Goal: Register for event/course: Sign up to attend an event or enroll in a course

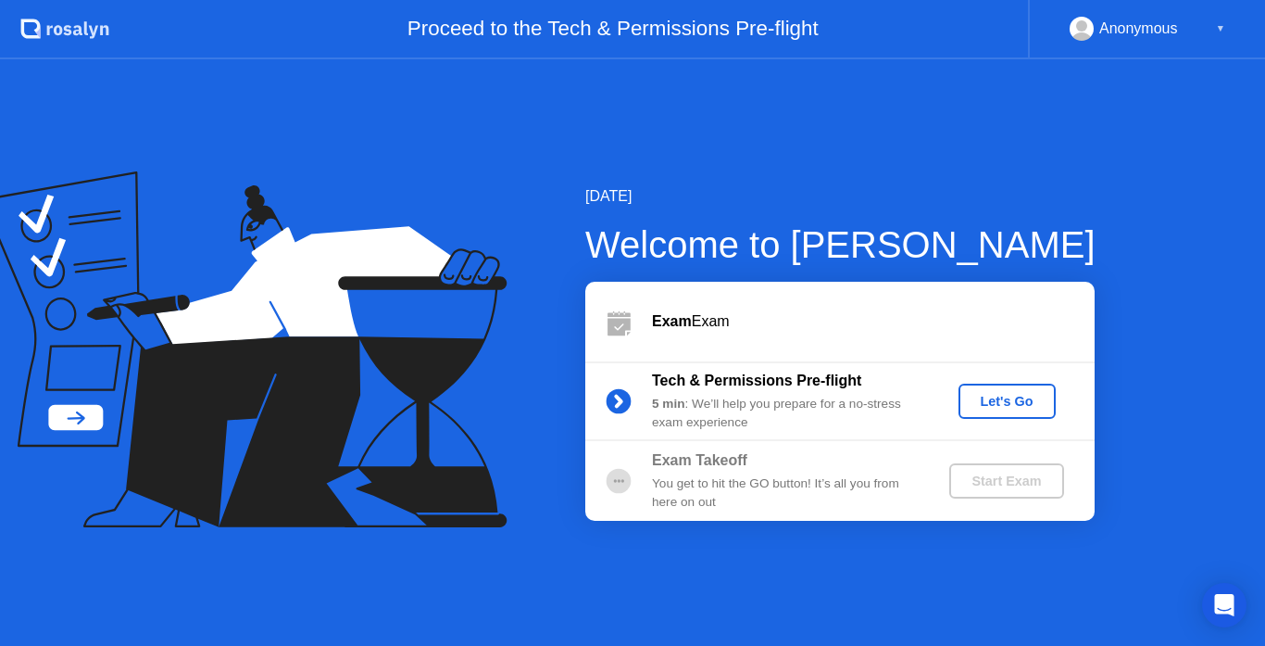
click at [1000, 396] on div "Let's Go" at bounding box center [1007, 401] width 82 height 15
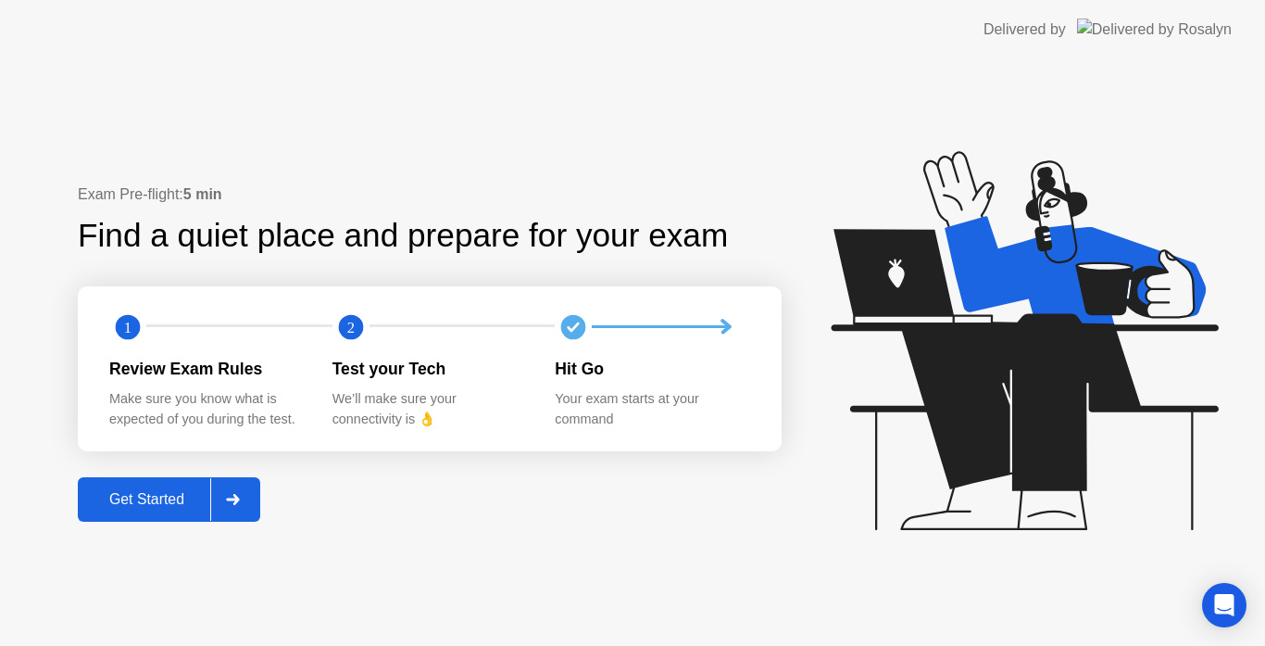
click at [174, 496] on div "Get Started" at bounding box center [146, 499] width 127 height 17
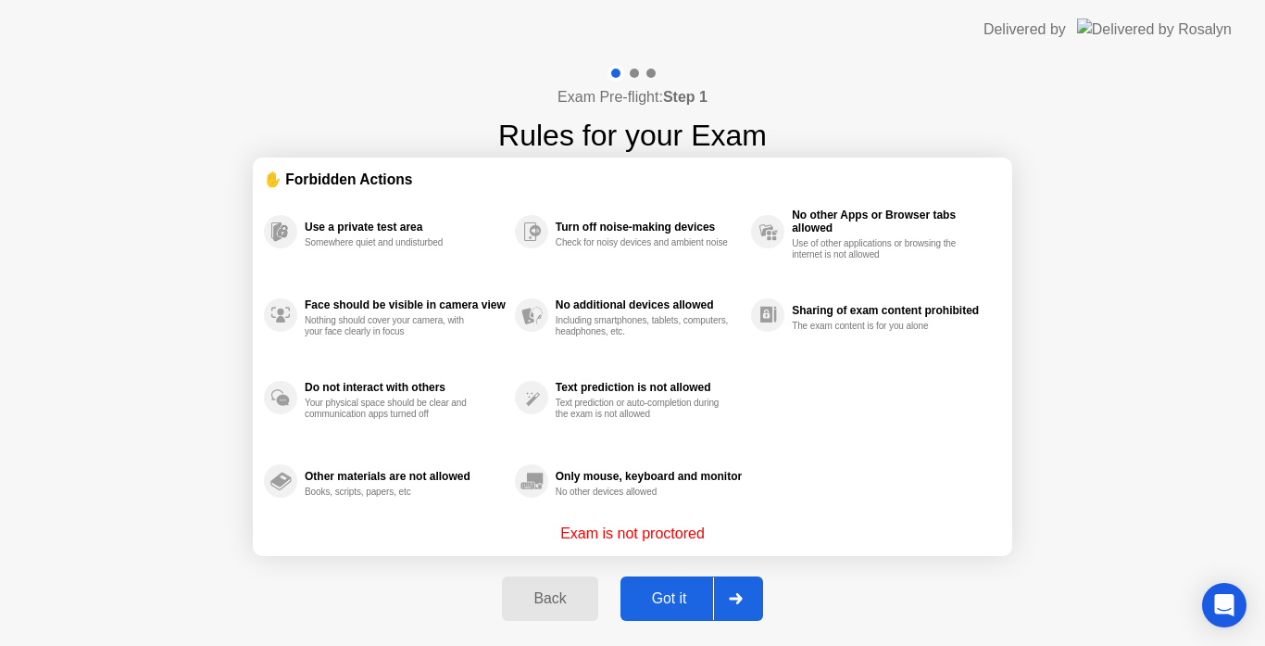
click at [653, 591] on div "Got it" at bounding box center [669, 598] width 87 height 17
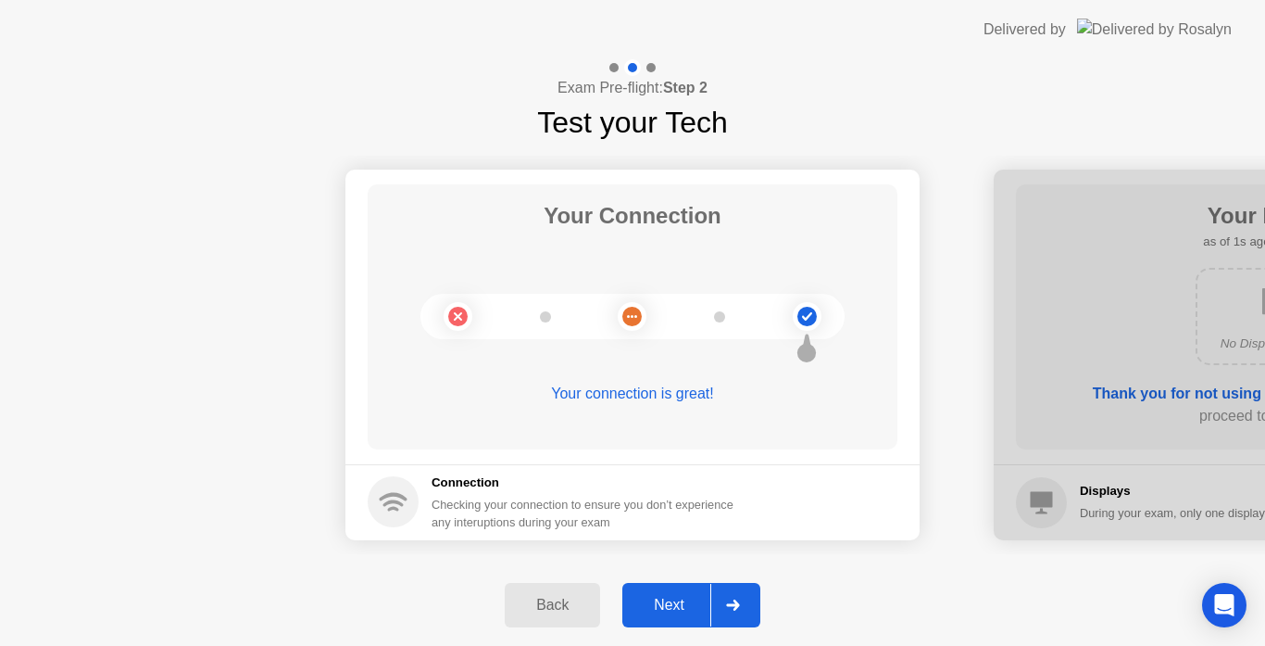
click at [663, 608] on div "Next" at bounding box center [669, 605] width 82 height 17
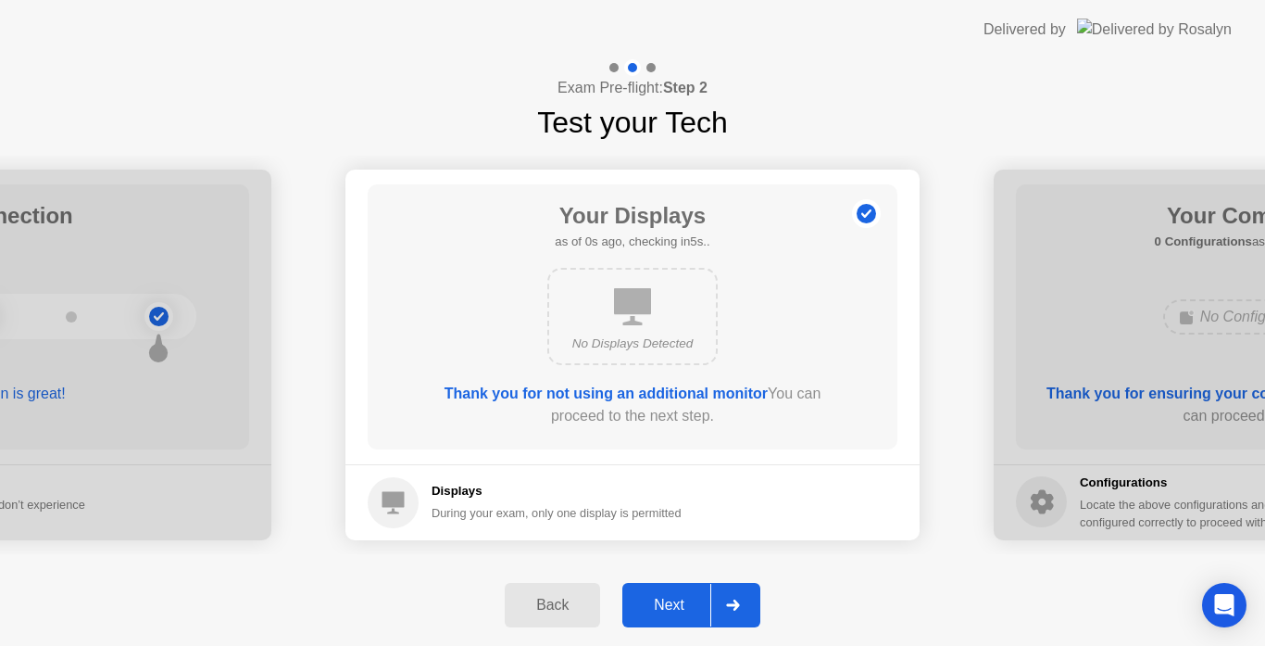
click at [663, 608] on div "Next" at bounding box center [669, 605] width 82 height 17
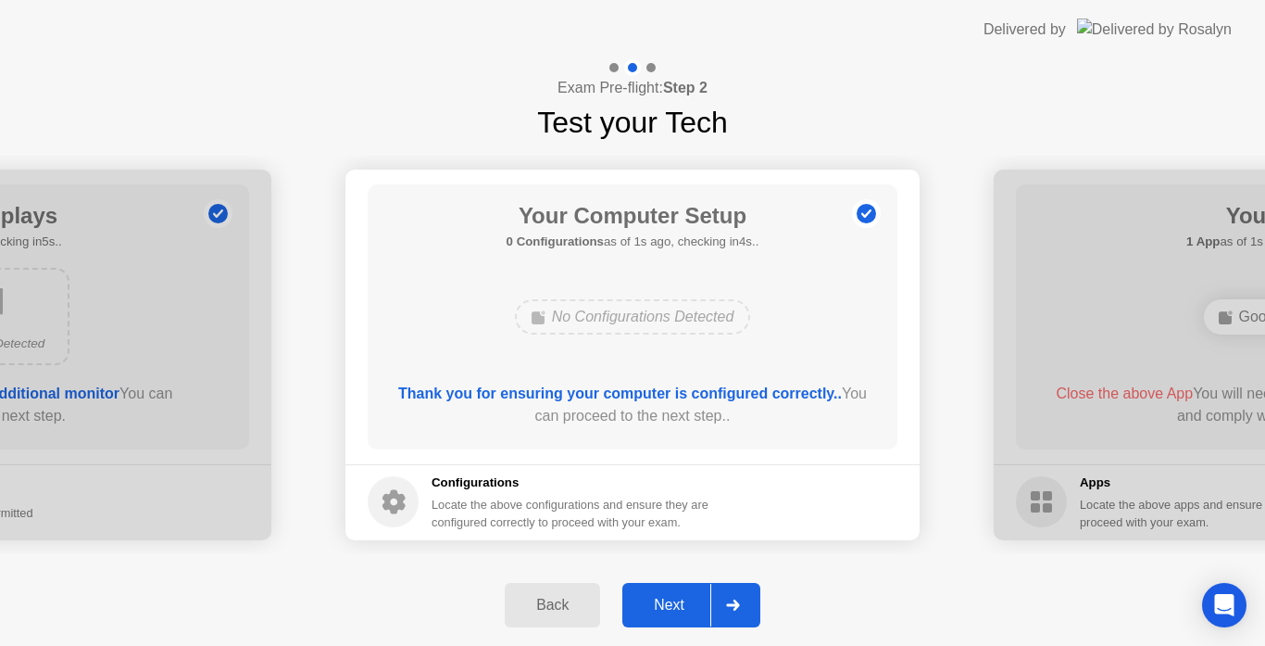
click at [663, 608] on div "Next" at bounding box center [669, 605] width 82 height 17
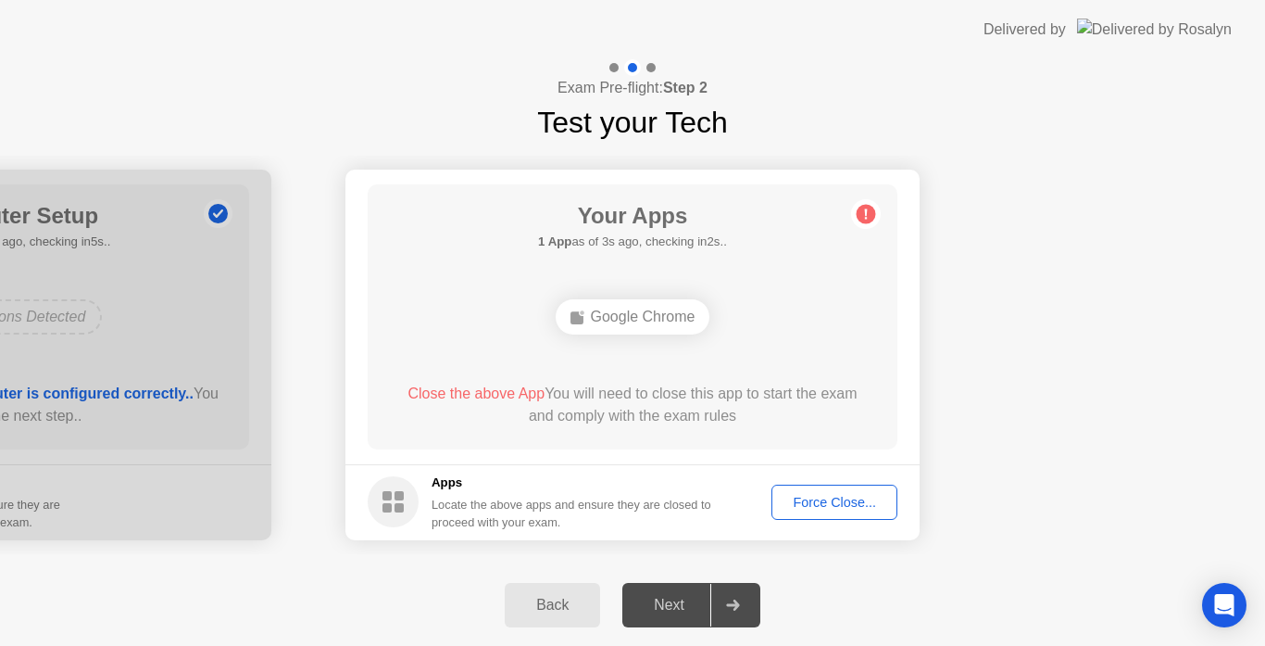
click at [824, 497] on div "Force Close..." at bounding box center [834, 502] width 113 height 15
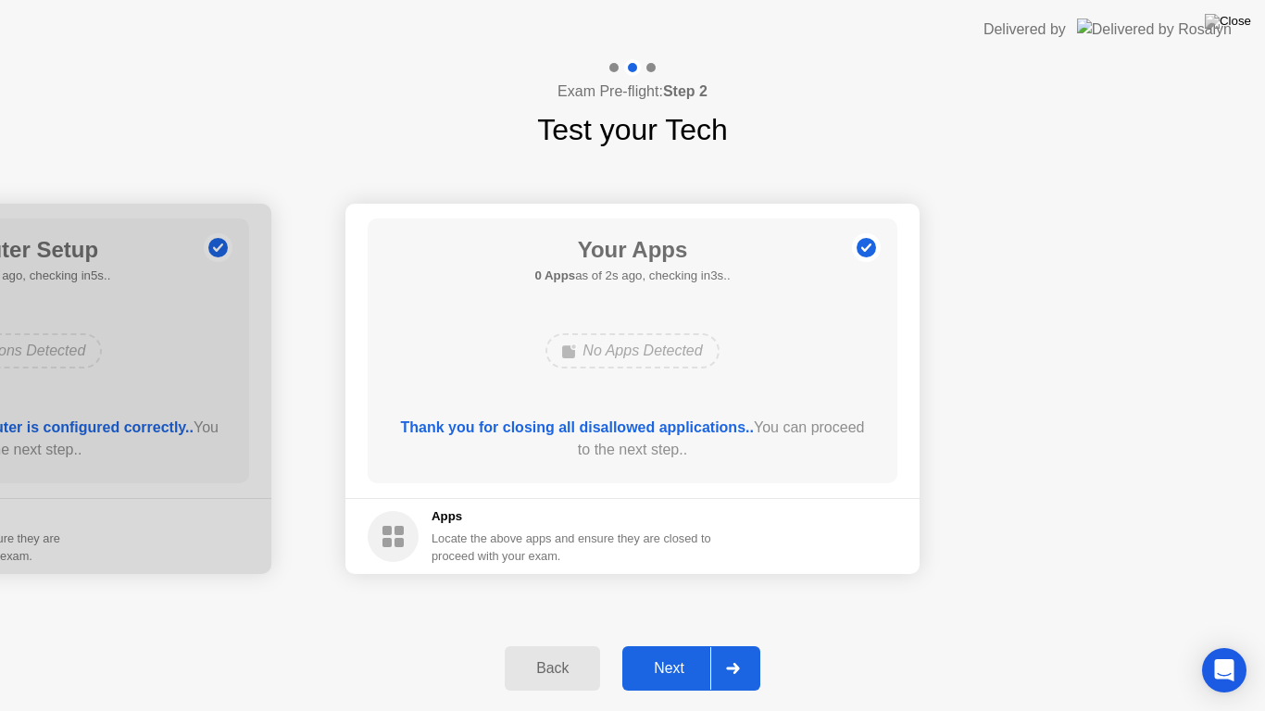
click at [660, 645] on div "Next" at bounding box center [669, 668] width 82 height 17
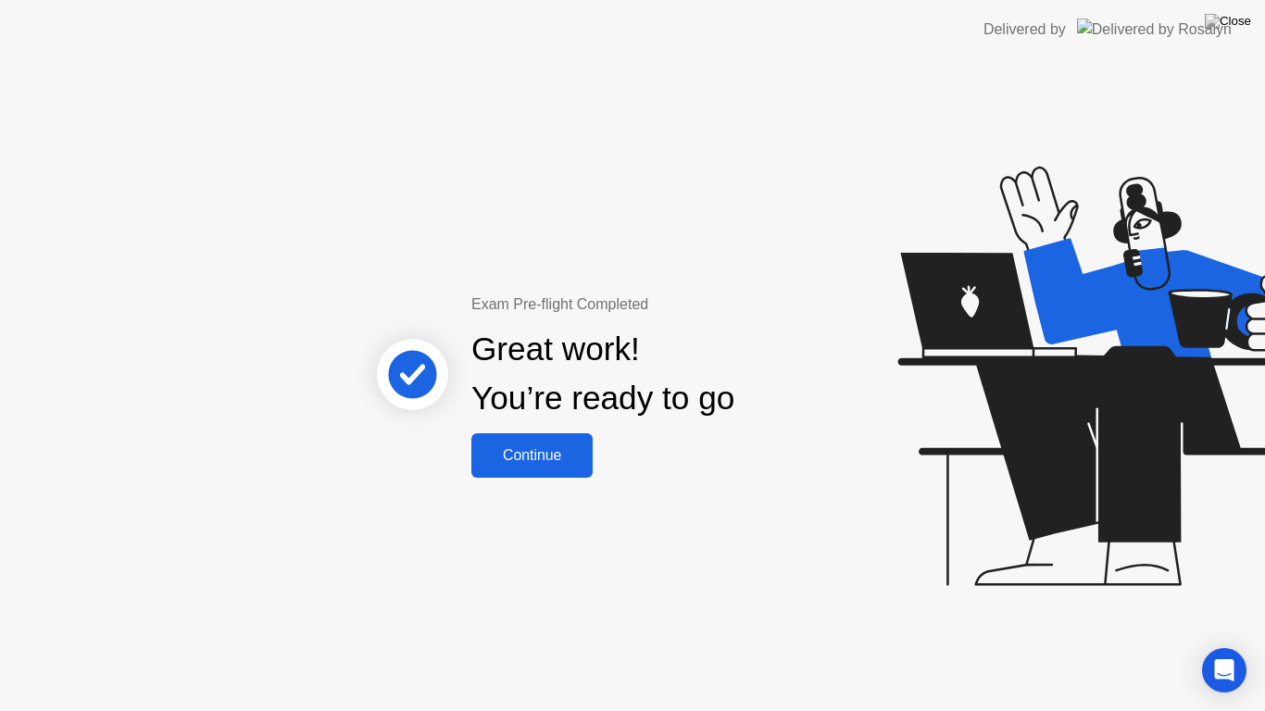
click at [537, 464] on div "Continue" at bounding box center [532, 455] width 110 height 17
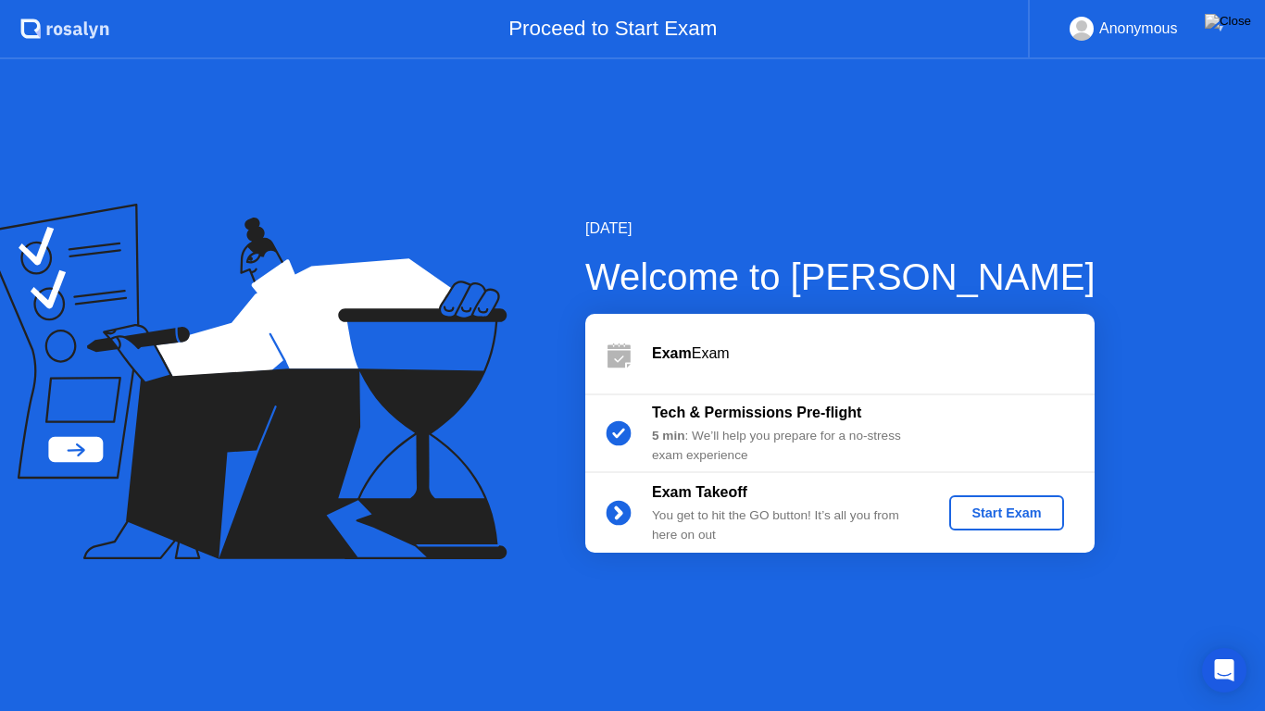
click at [1007, 506] on div "Start Exam" at bounding box center [1006, 513] width 99 height 15
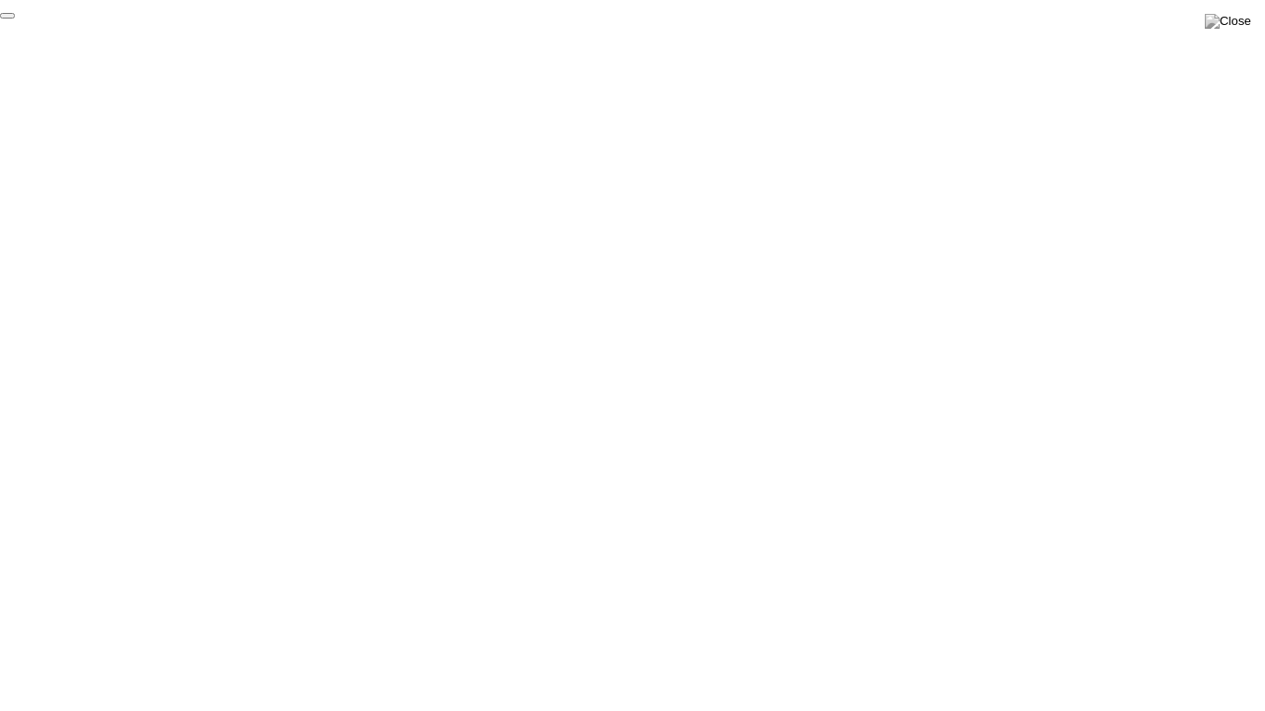
click div "End Proctoring Session"
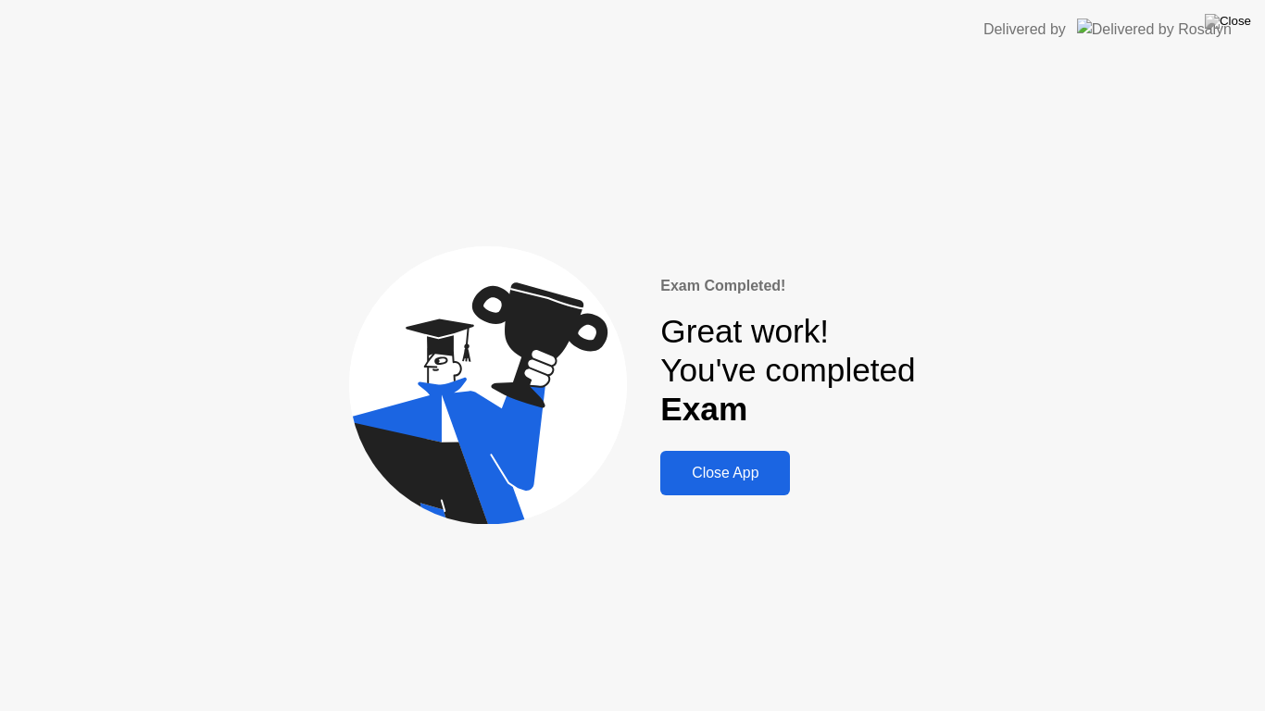
click at [740, 474] on div "Close App" at bounding box center [725, 473] width 119 height 17
